Goal: Task Accomplishment & Management: Use online tool/utility

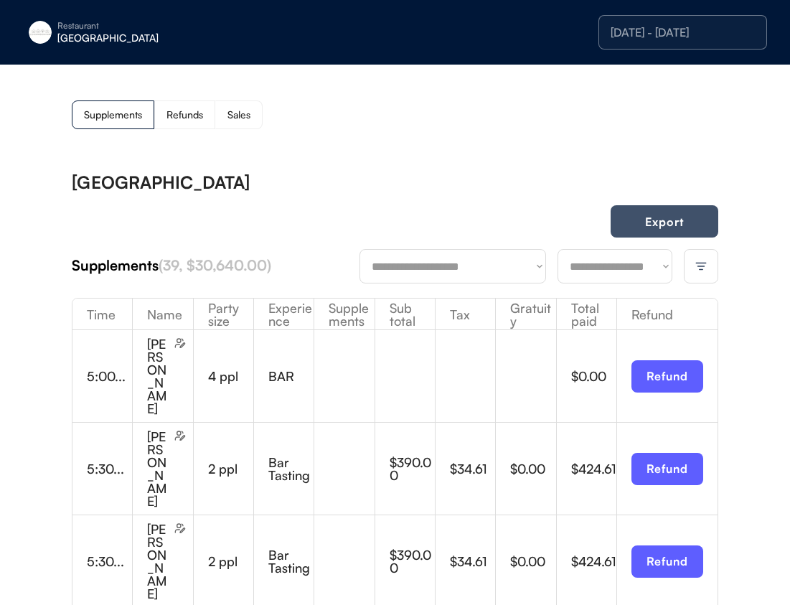
click at [710, 230] on button "Export" at bounding box center [665, 221] width 108 height 32
click at [62, 37] on div "[GEOGRAPHIC_DATA]" at bounding box center [147, 38] width 181 height 10
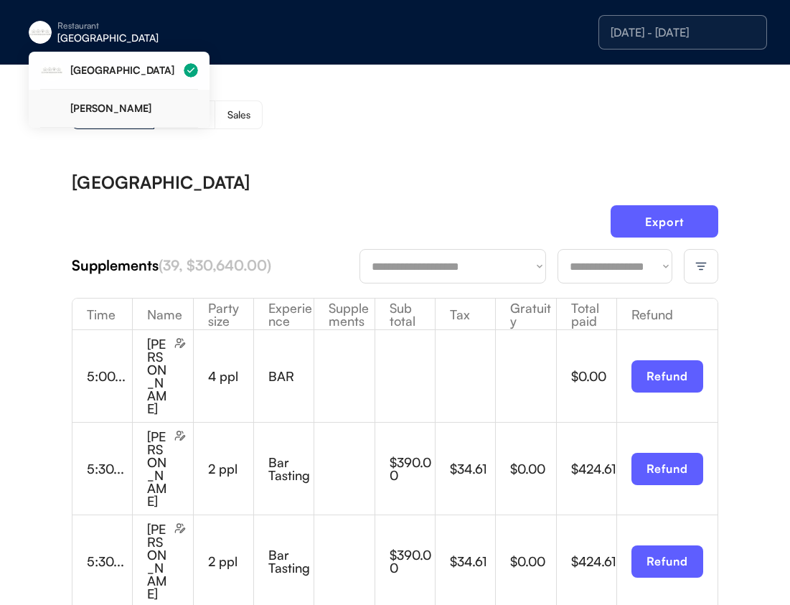
click at [120, 104] on div "[PERSON_NAME]" at bounding box center [134, 108] width 128 height 10
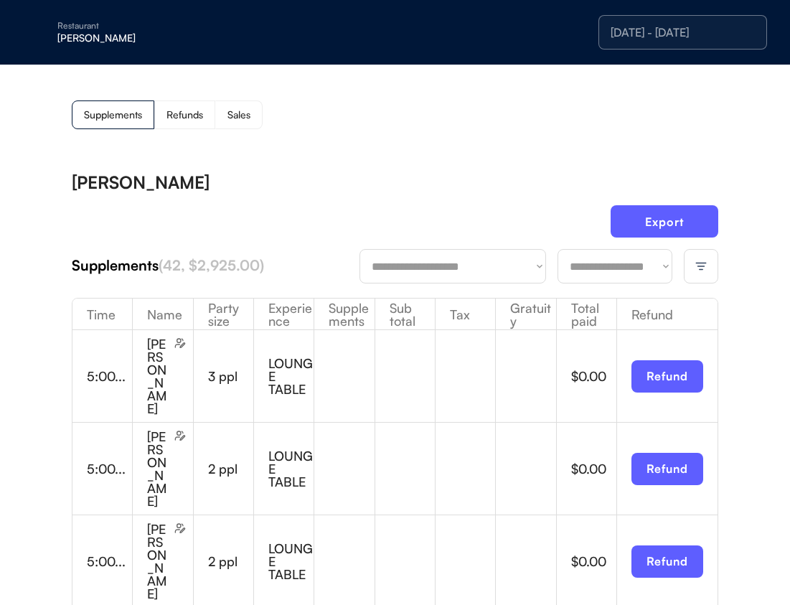
click at [700, 263] on img at bounding box center [701, 266] width 13 height 13
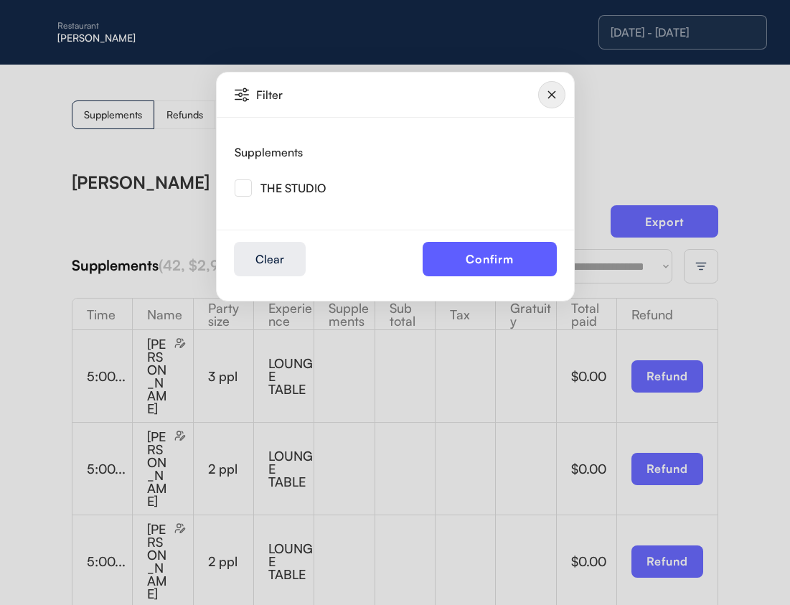
drag, startPoint x: 245, startPoint y: 185, endPoint x: 324, endPoint y: 210, distance: 82.6
click at [245, 185] on img at bounding box center [243, 187] width 17 height 17
click at [503, 263] on button "Confirm" at bounding box center [490, 259] width 134 height 34
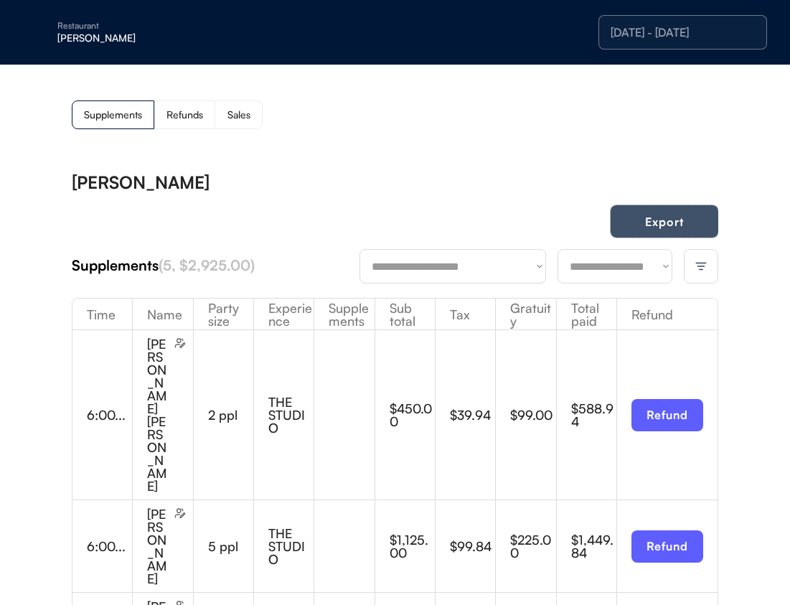
click at [674, 228] on button "Export" at bounding box center [665, 221] width 108 height 32
